Goal: Transaction & Acquisition: Purchase product/service

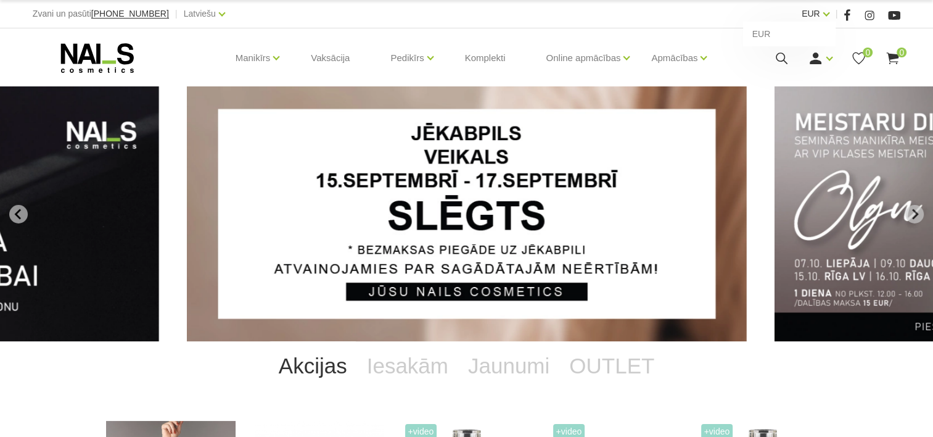
click at [818, 17] on link "EUR" at bounding box center [811, 13] width 19 height 15
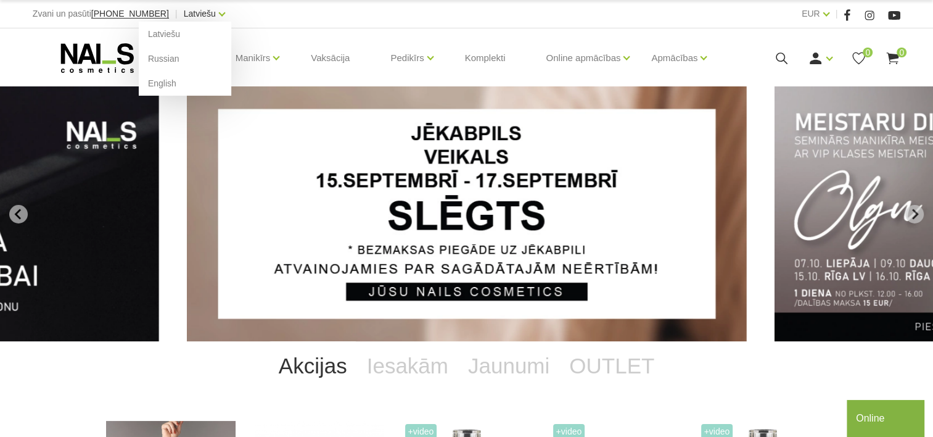
click at [191, 16] on link "Latviešu" at bounding box center [200, 13] width 32 height 15
click at [139, 88] on link "English" at bounding box center [185, 83] width 93 height 25
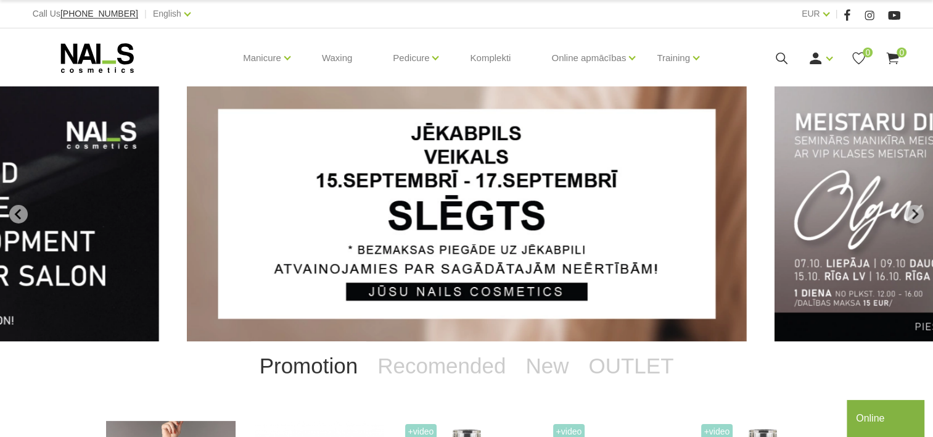
click at [770, 59] on div "Login Register 0 0" at bounding box center [813, 58] width 173 height 15
click at [781, 59] on icon at bounding box center [781, 58] width 15 height 15
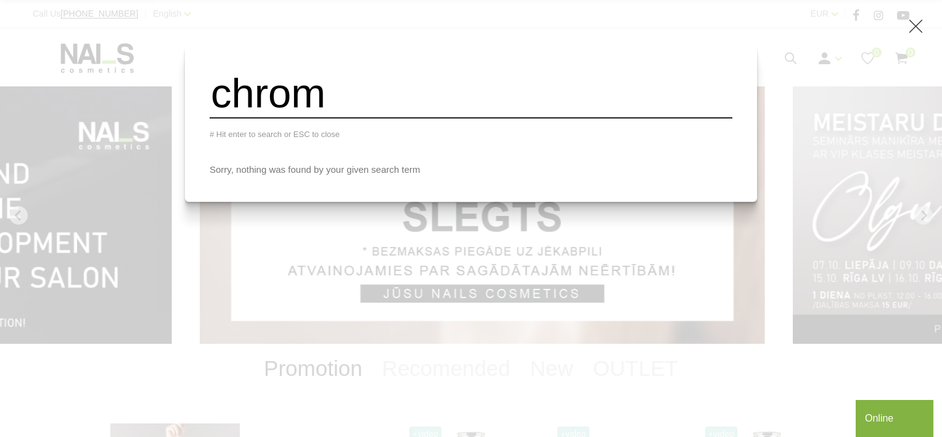
type input "chrome liquid"
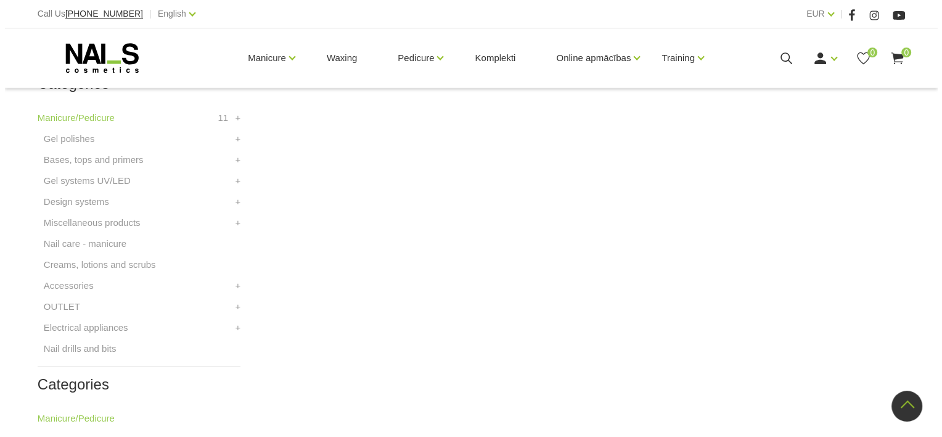
scroll to position [740, 0]
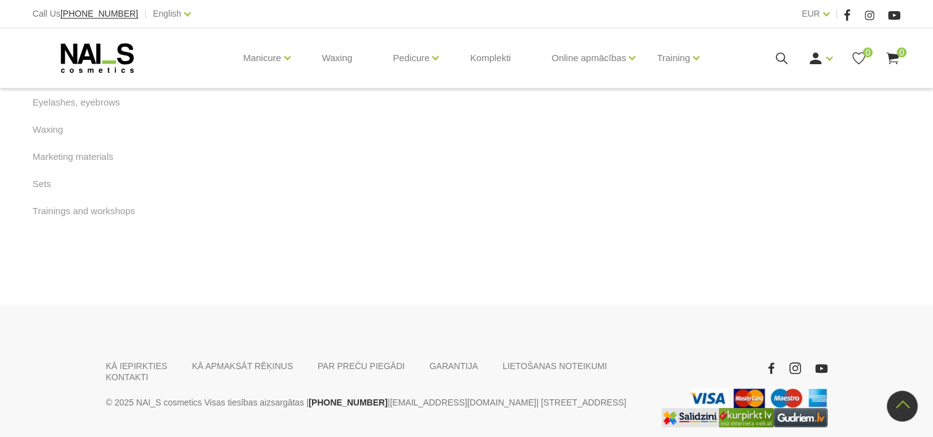
click at [781, 55] on icon at bounding box center [781, 58] width 15 height 15
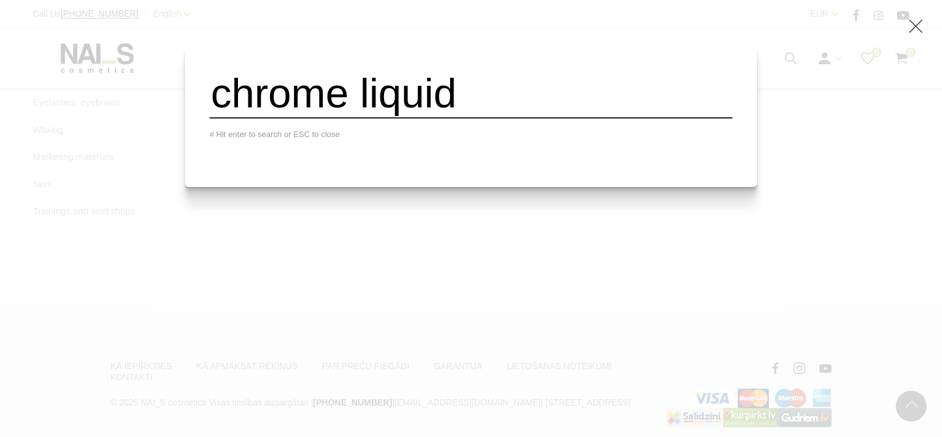
click at [485, 94] on input "chrome liquid" at bounding box center [471, 93] width 523 height 50
type input "chrome"
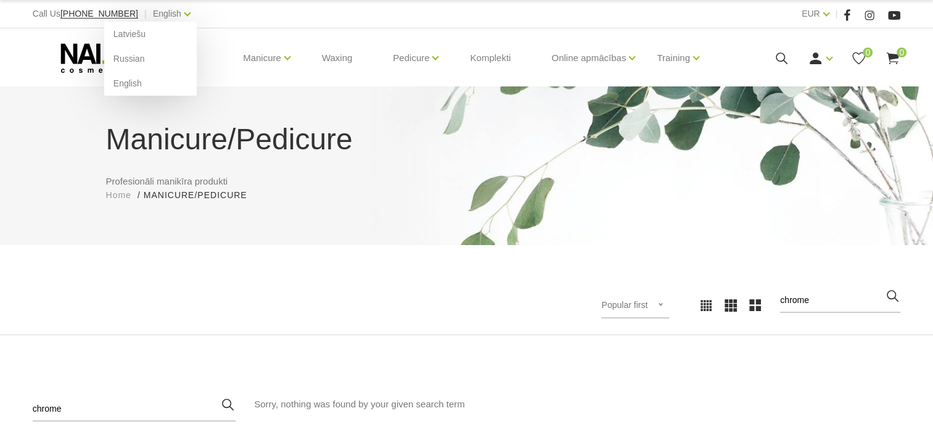
click at [162, 20] on div "English Latviešu Russian English" at bounding box center [172, 13] width 38 height 15
click at [104, 28] on link "Latviešu" at bounding box center [150, 34] width 93 height 25
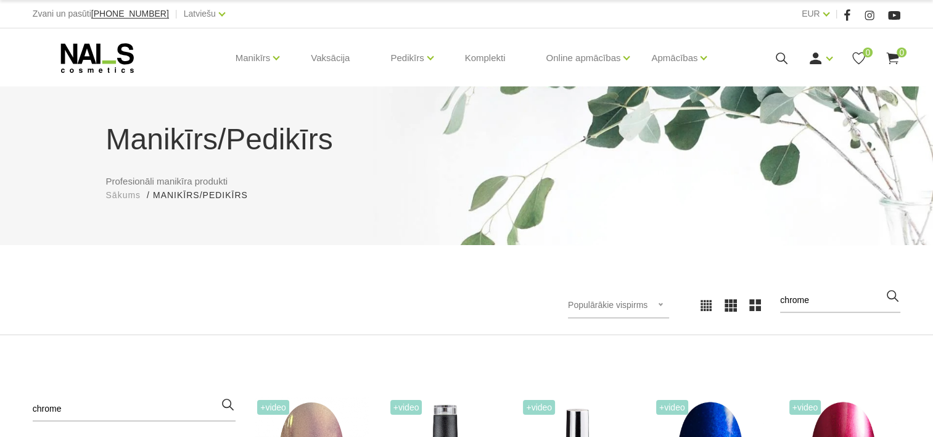
click at [783, 54] on use at bounding box center [782, 58] width 12 height 12
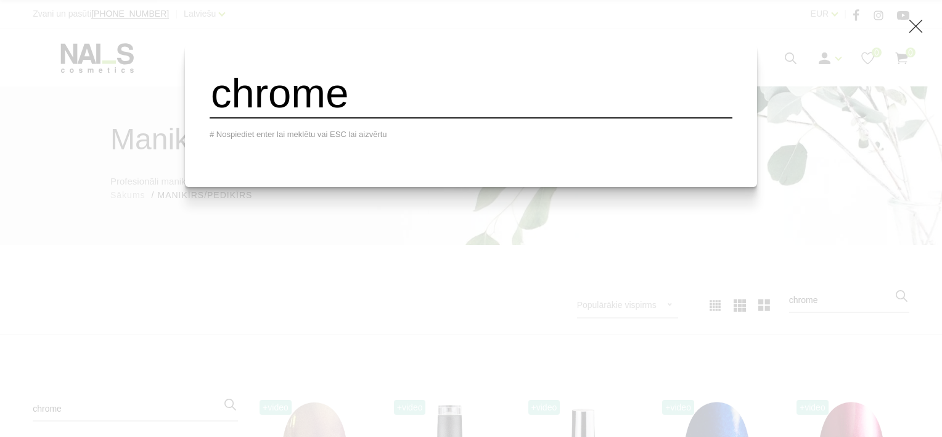
click at [812, 190] on div "chrome # Nospiediet enter lai meklētu vai ESC lai aizvērtu" at bounding box center [471, 218] width 942 height 437
click at [528, 112] on input "chrome" at bounding box center [471, 93] width 523 height 50
type input "chrome liquid"
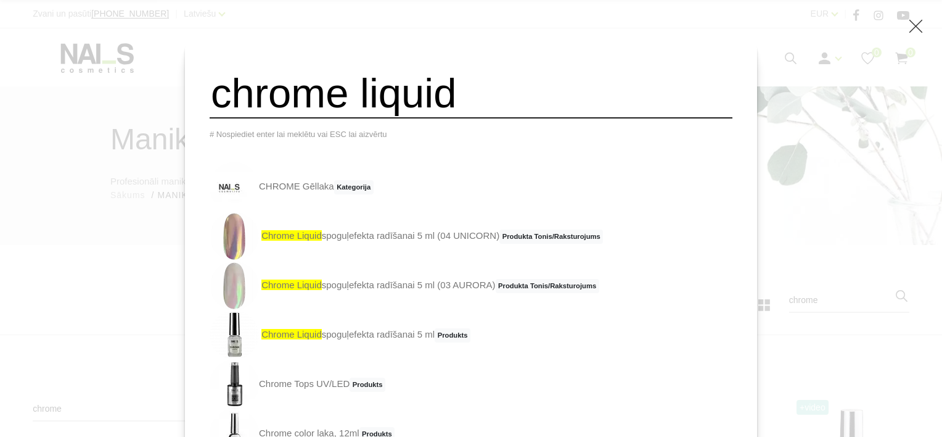
click at [322, 240] on span "chrome liquid" at bounding box center [292, 235] width 60 height 10
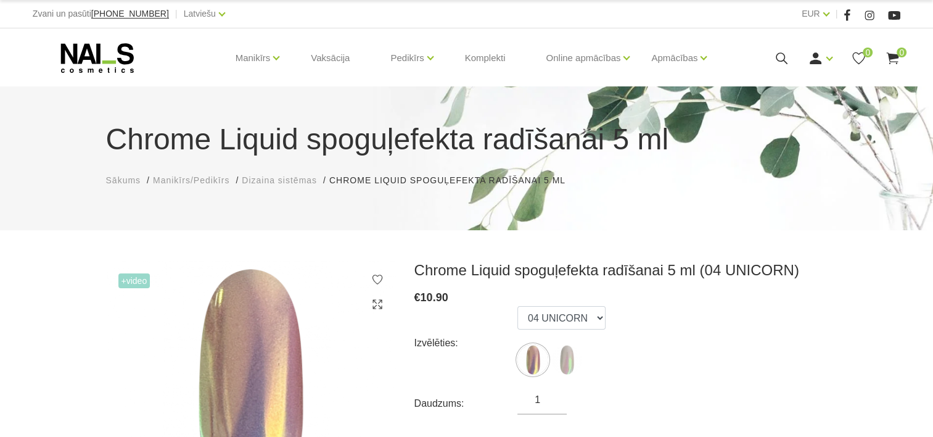
click at [777, 52] on icon at bounding box center [781, 58] width 15 height 15
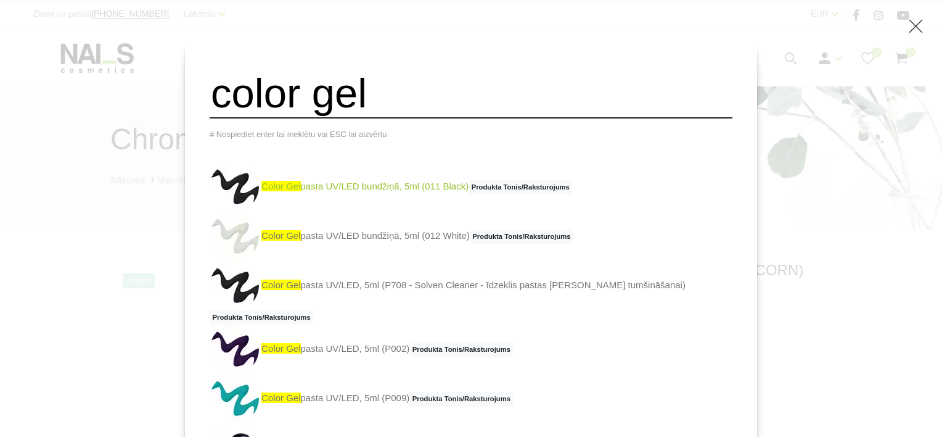
type input "color gel"
click at [430, 197] on link "color gel pasta UV/LED bundžiņā, 5ml (011 Black) Produkta Tonis/Raksturojums" at bounding box center [391, 186] width 363 height 49
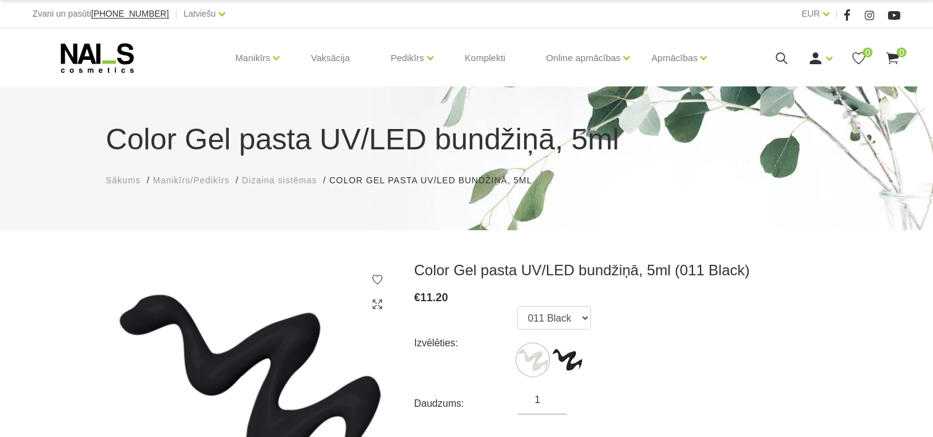
select select "4568"
click at [444, 268] on h3 "Color Gel pasta UV/LED bundžiņā, 5ml (011 Black)" at bounding box center [620, 270] width 413 height 19
